Goal: Find specific fact: Find specific fact

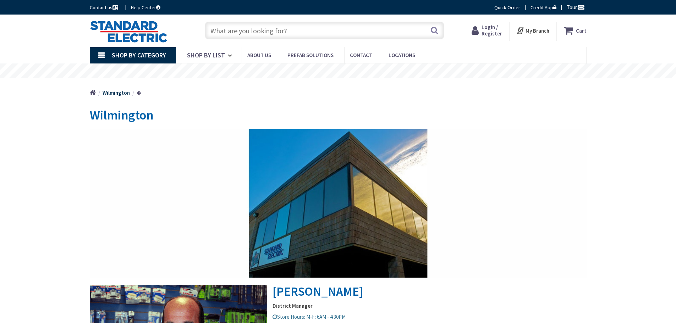
click at [281, 32] on input "text" at bounding box center [325, 31] width 240 height 18
type input "4457-dc"
click at [434, 30] on button "Search" at bounding box center [434, 30] width 9 height 16
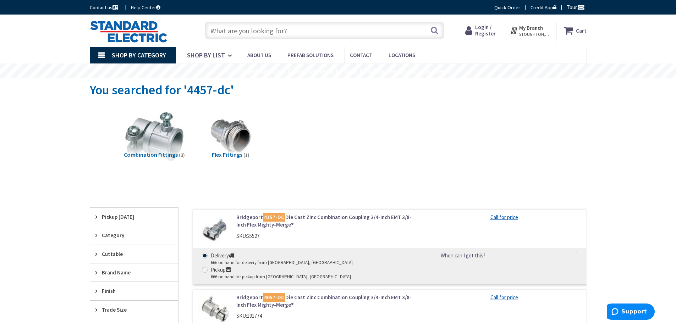
click at [253, 31] on input "text" at bounding box center [325, 31] width 240 height 18
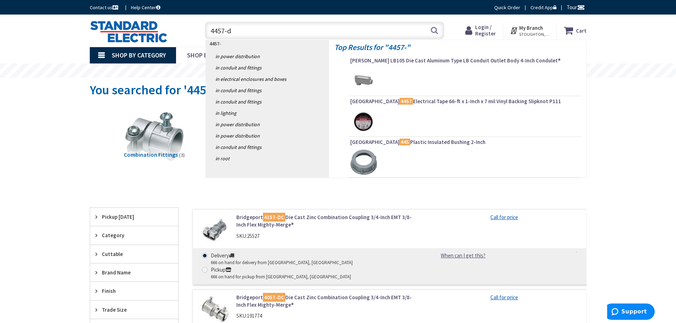
type input "4457-dc"
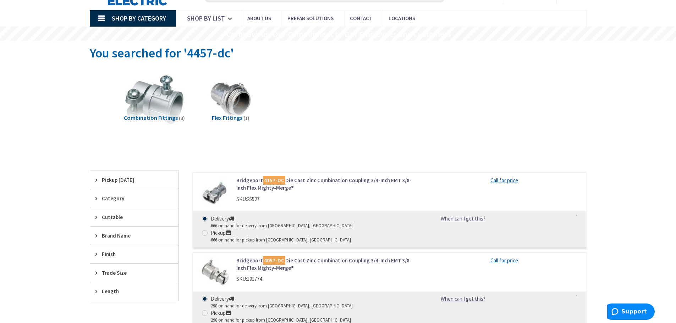
scroll to position [142, 0]
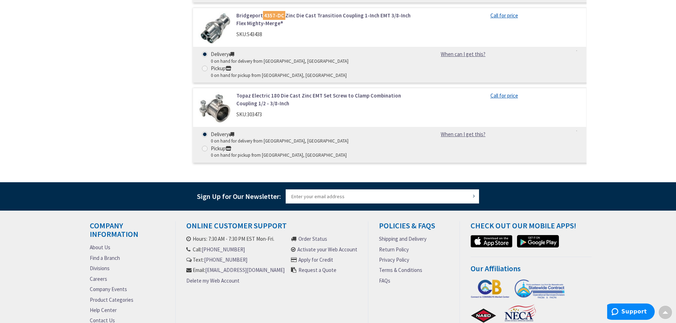
scroll to position [149, 0]
